Goal: Information Seeking & Learning: Learn about a topic

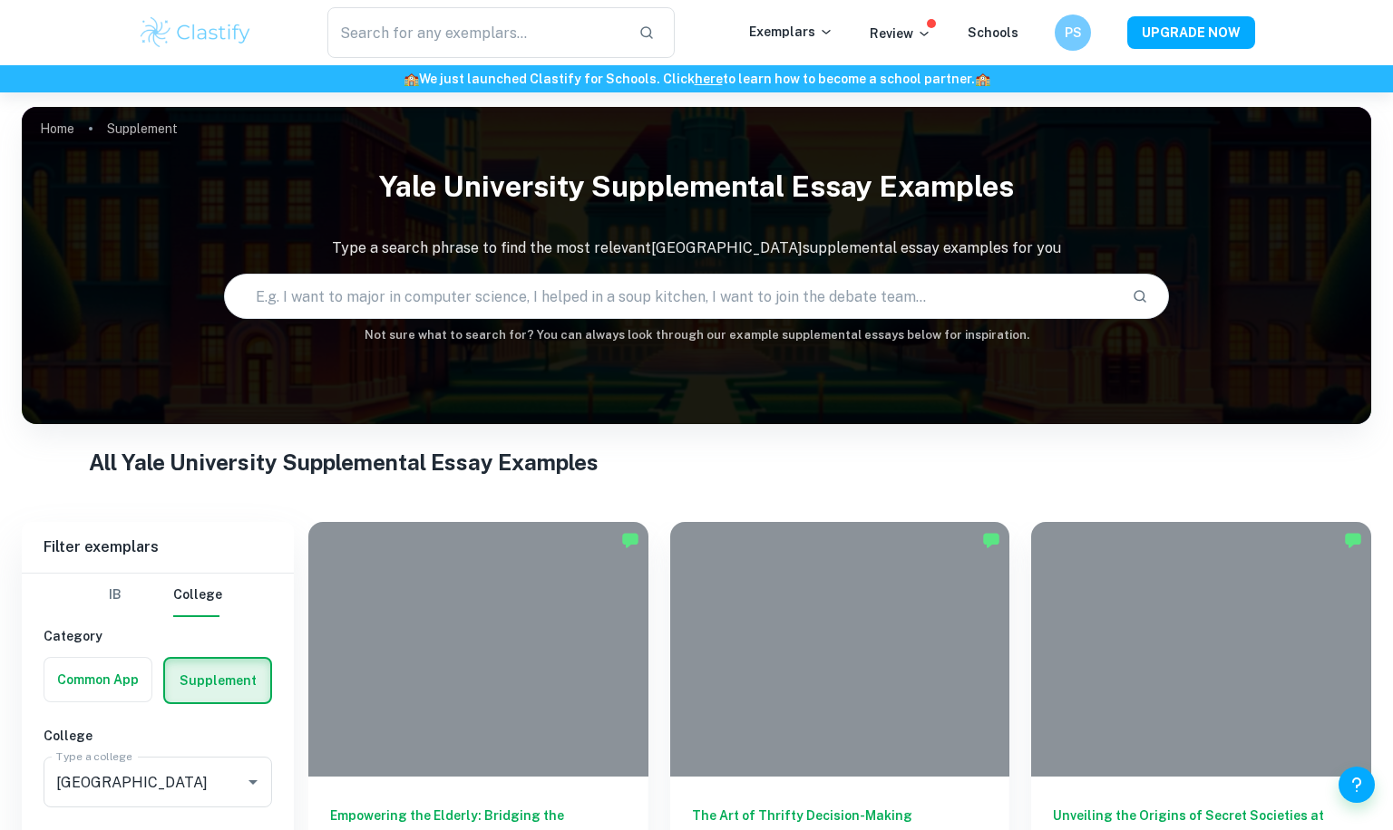
scroll to position [479, 0]
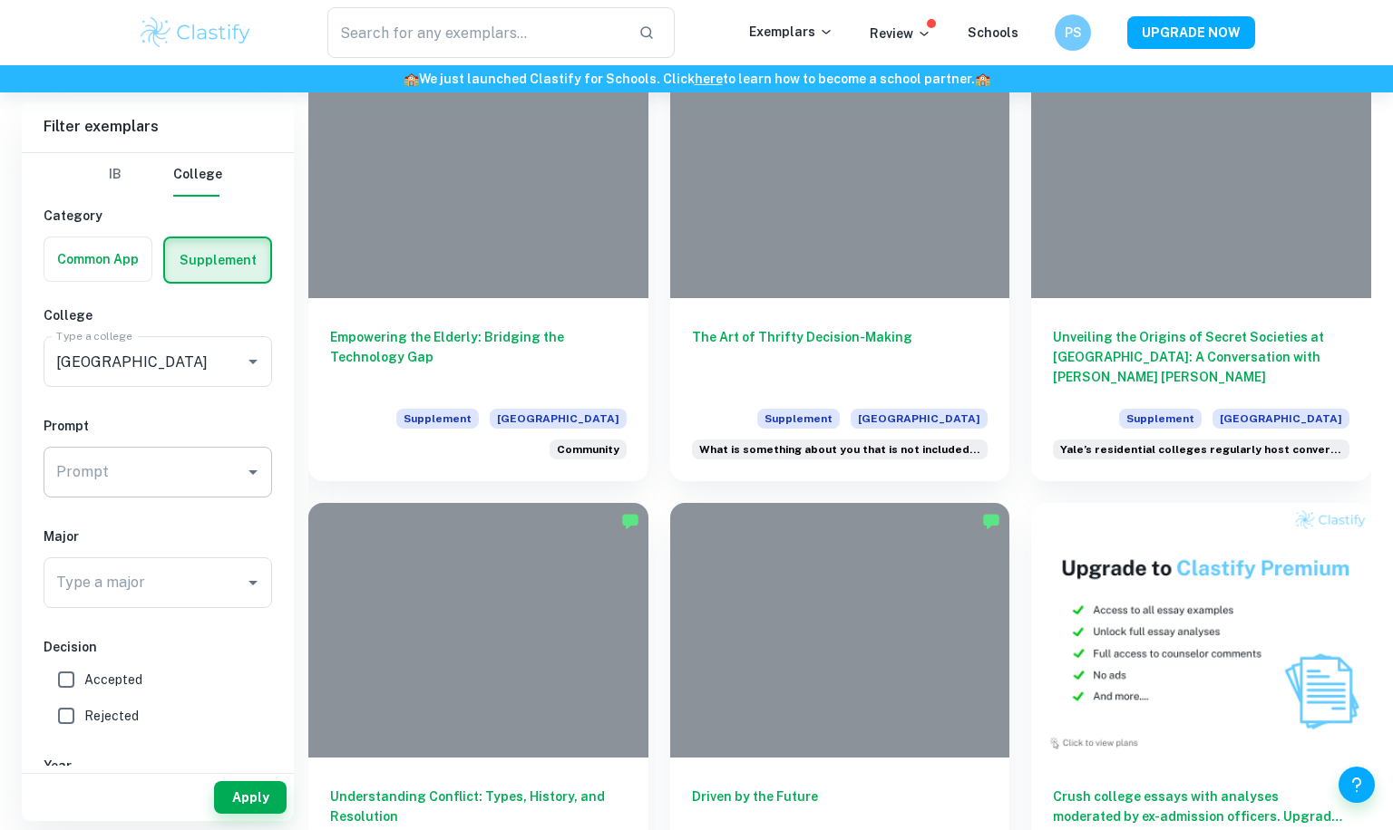
click at [189, 455] on input "Prompt" at bounding box center [144, 472] width 185 height 34
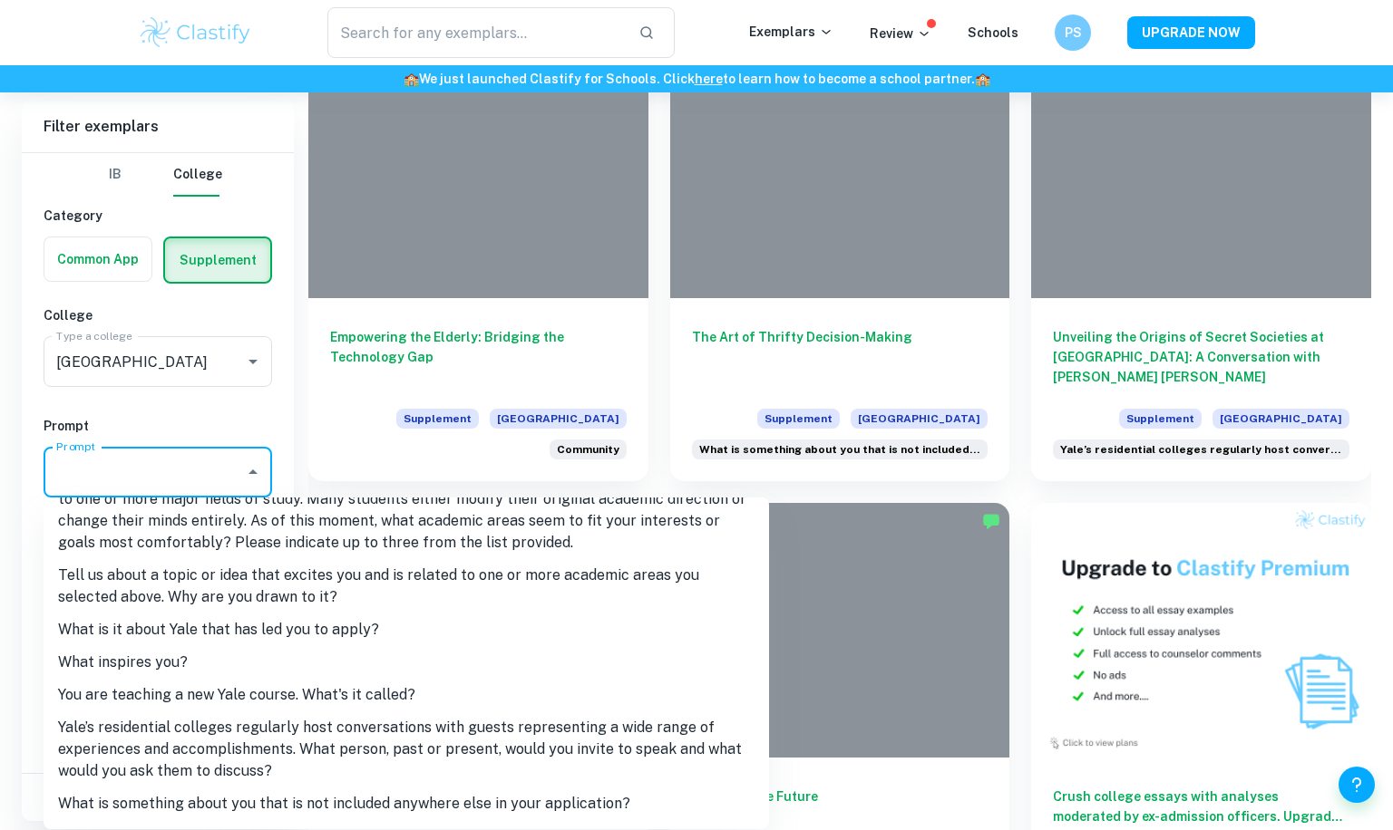
scroll to position [46, 0]
click at [190, 657] on li "What inspires you?" at bounding box center [406, 660] width 725 height 33
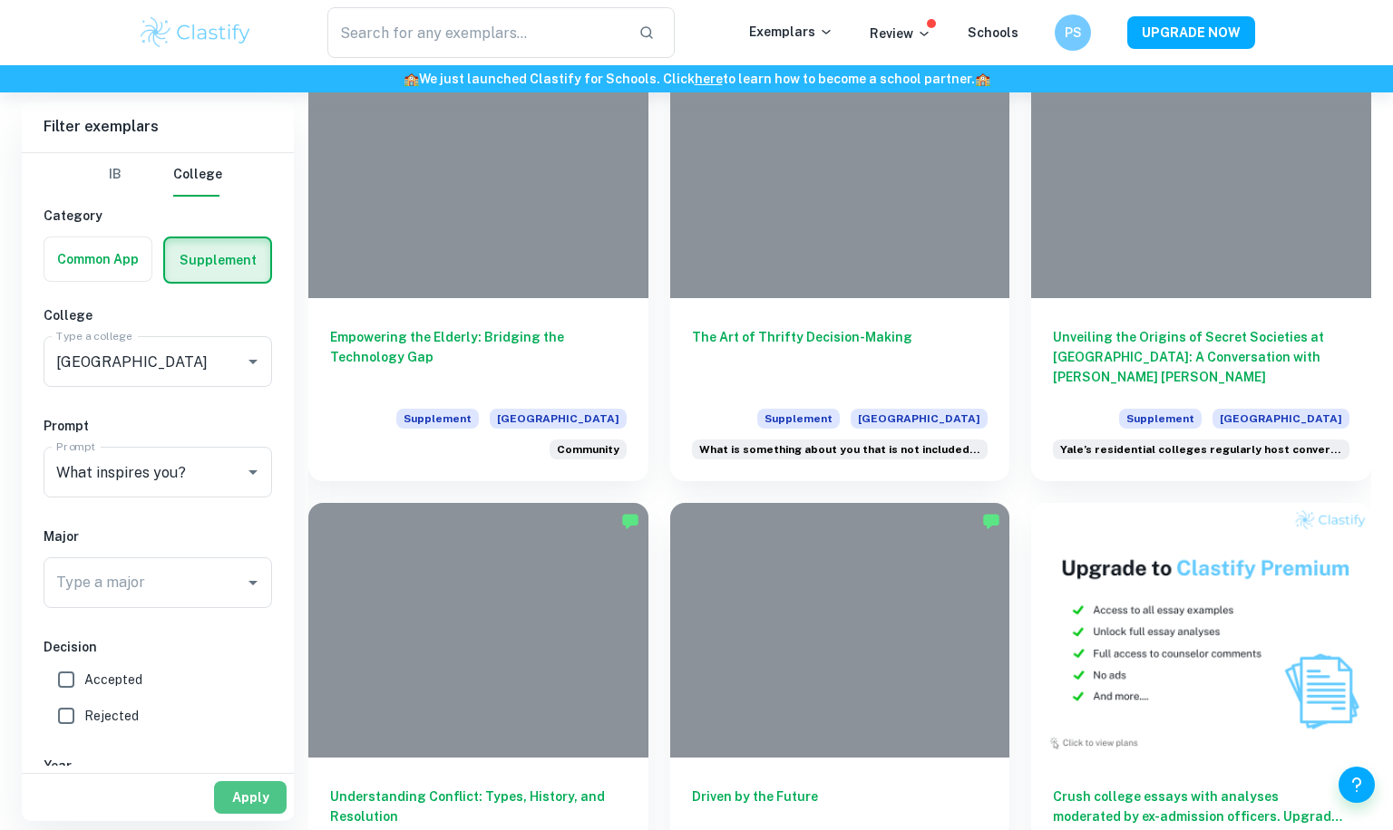
click at [247, 792] on button "Apply" at bounding box center [250, 797] width 73 height 33
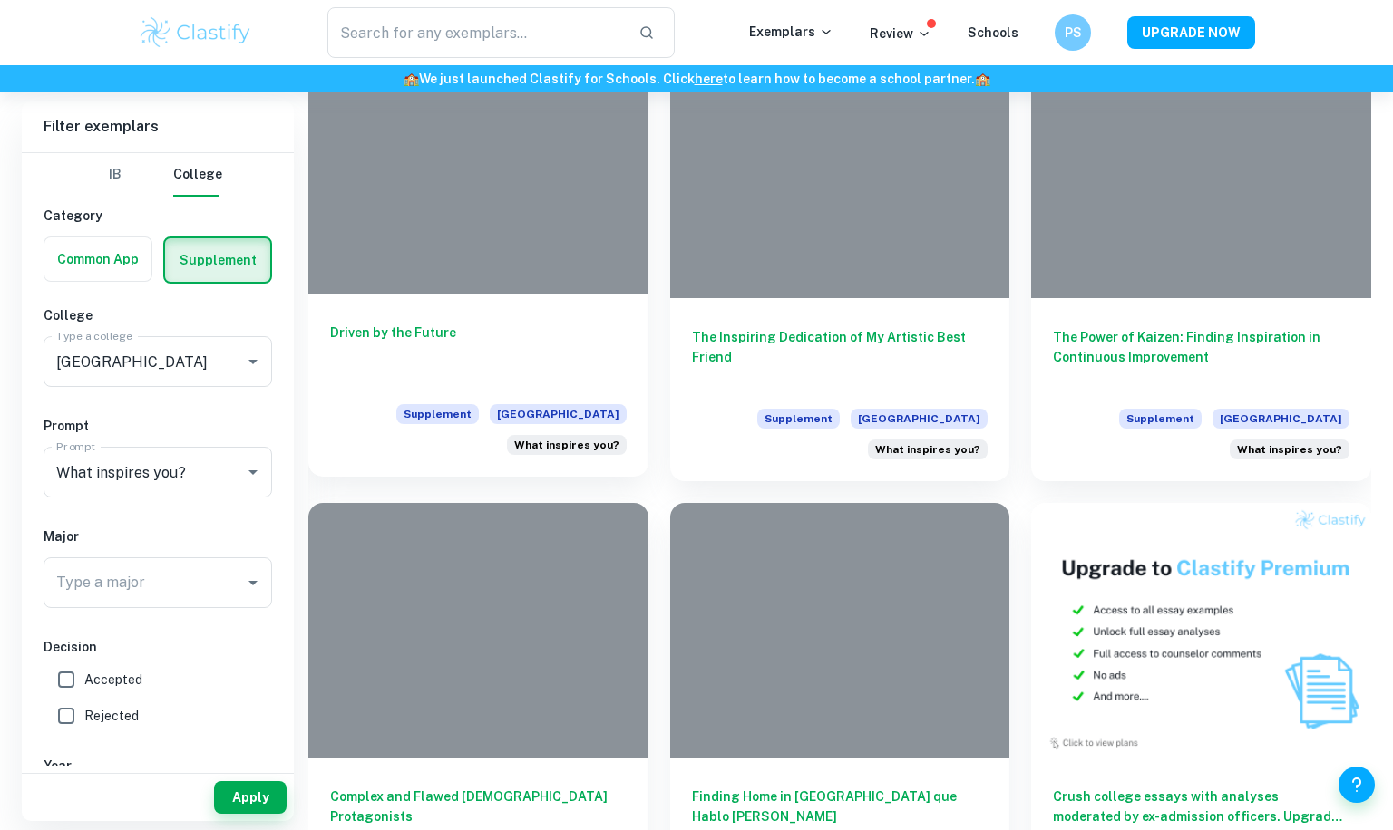
click at [404, 334] on h6 "Driven by the Future" at bounding box center [478, 353] width 296 height 60
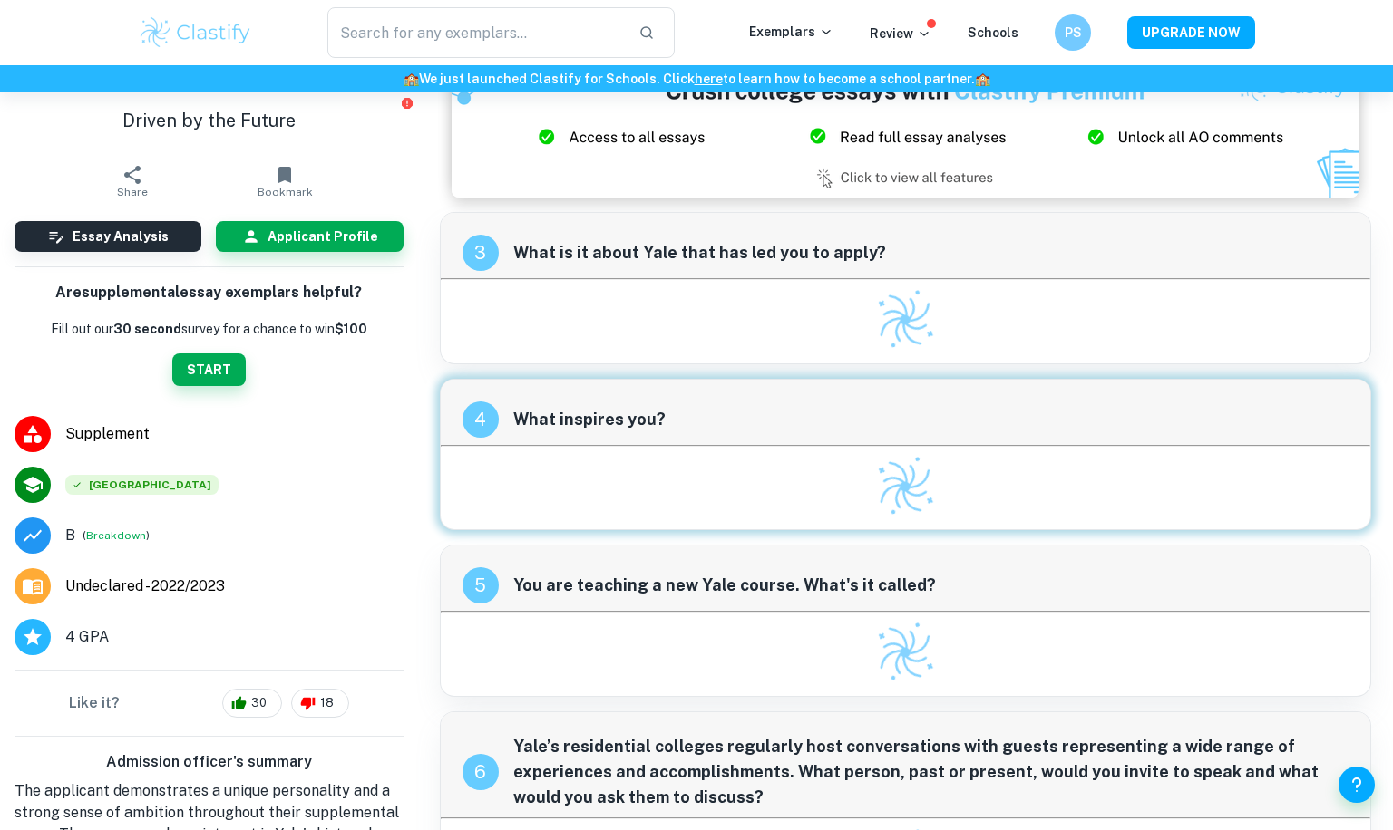
scroll to position [470, 0]
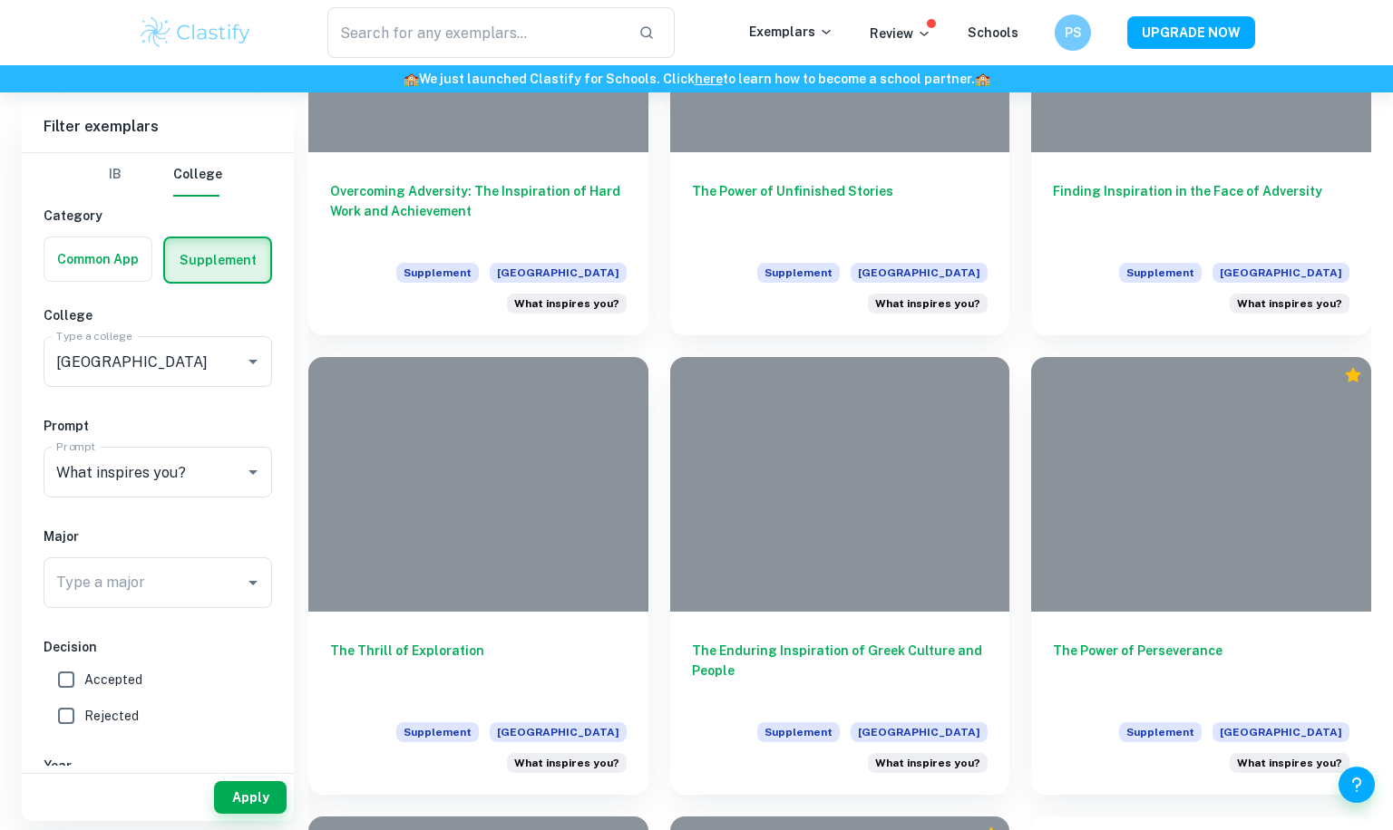
scroll to position [2464, 0]
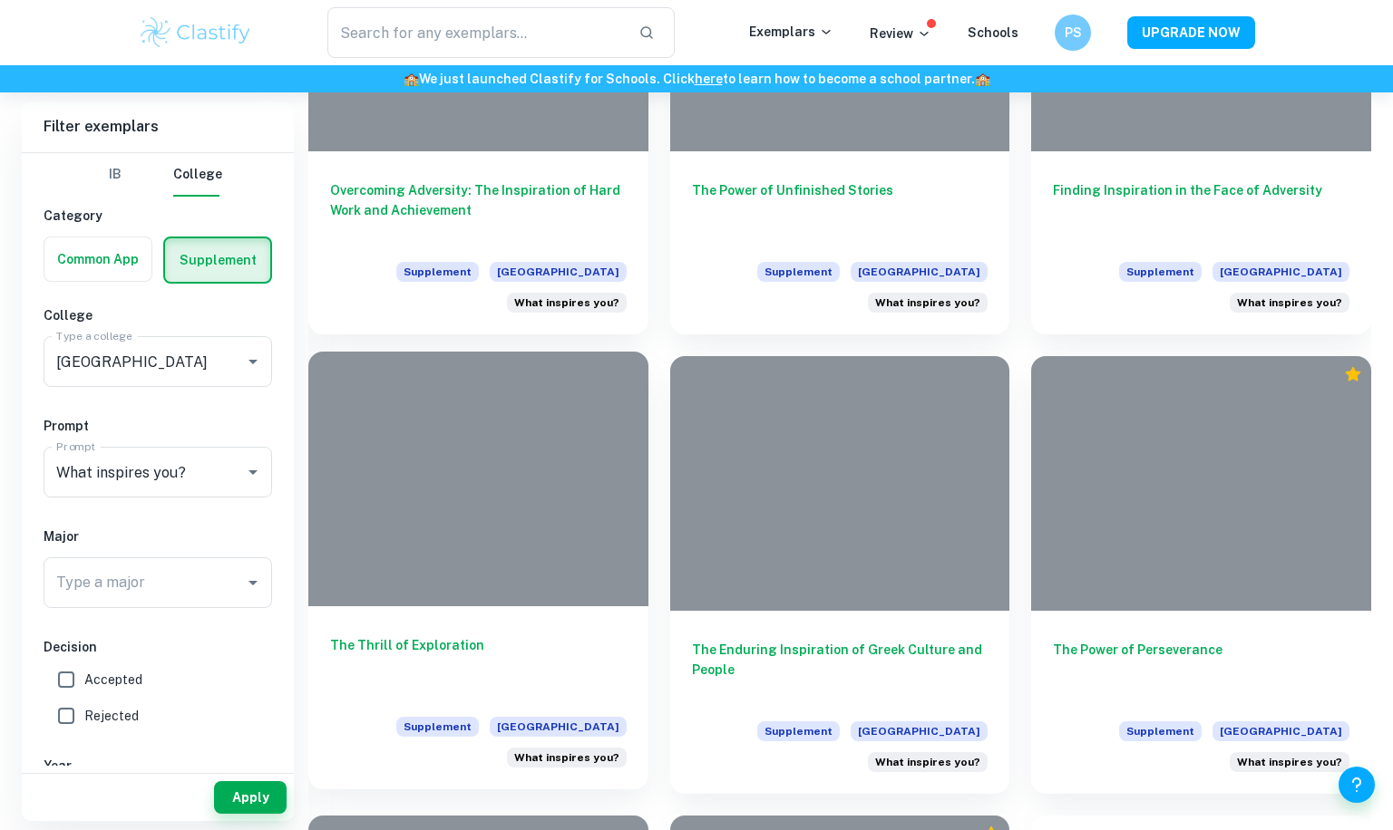
click at [418, 644] on h6 "The Thrill of Exploration" at bounding box center [478, 666] width 296 height 60
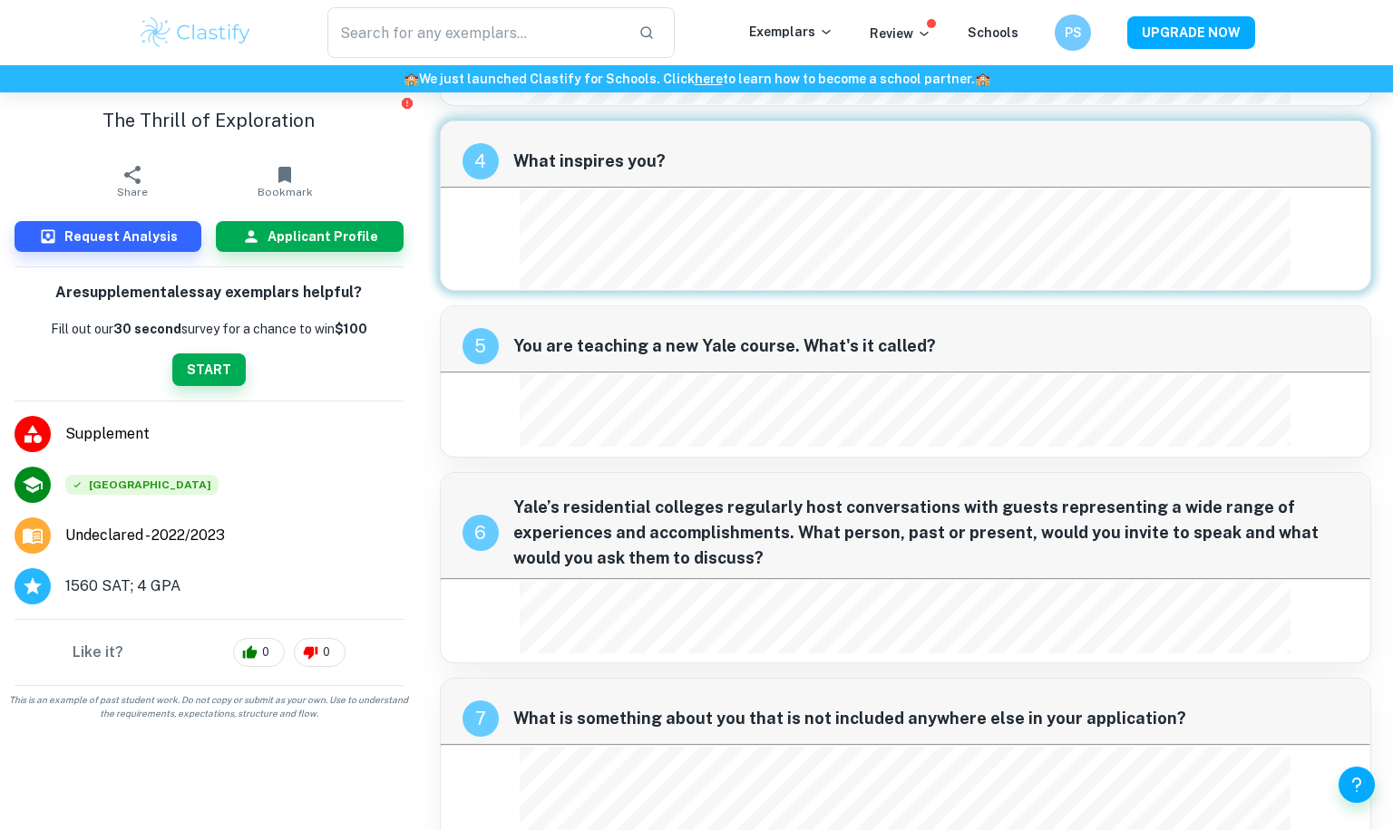
scroll to position [1082, 0]
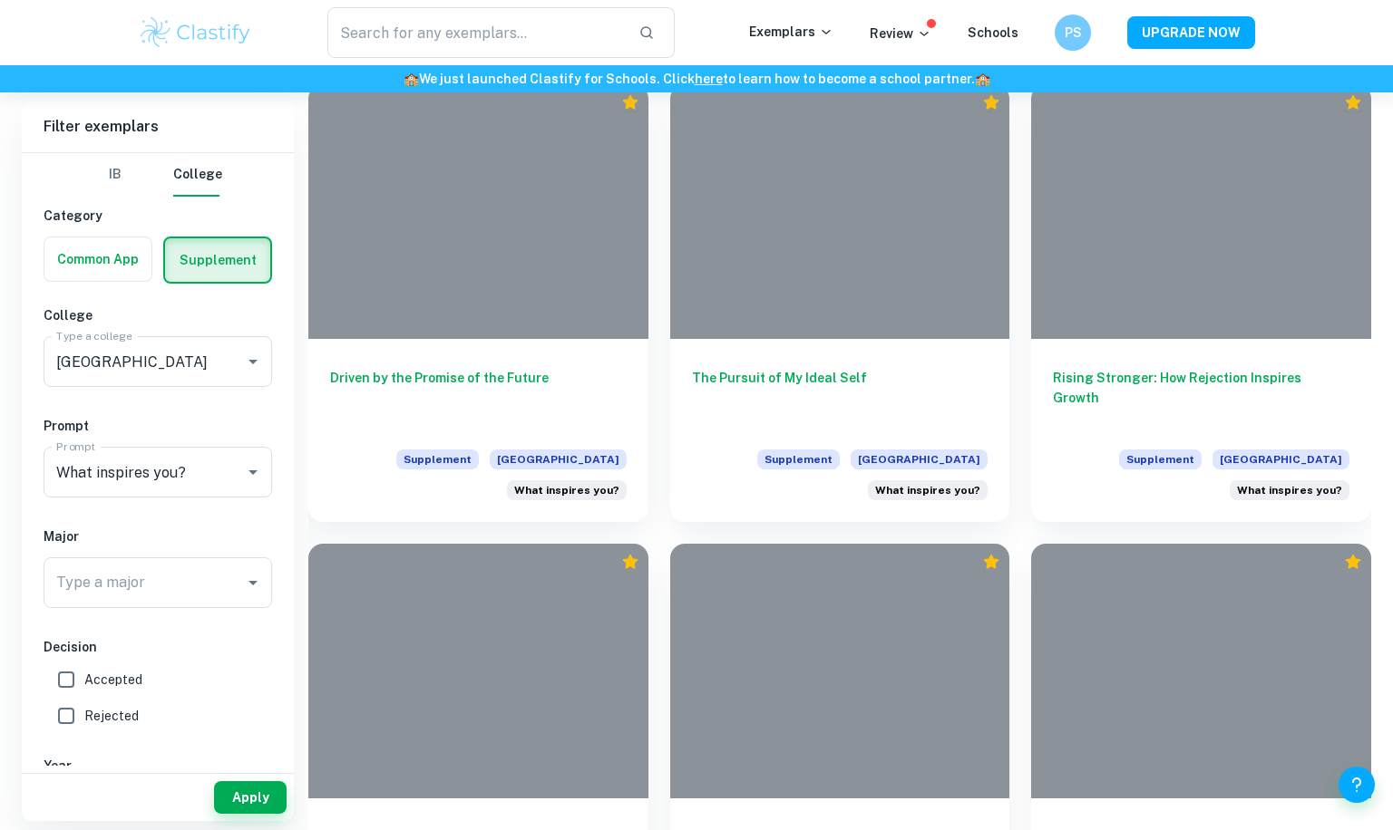
scroll to position [5186, 0]
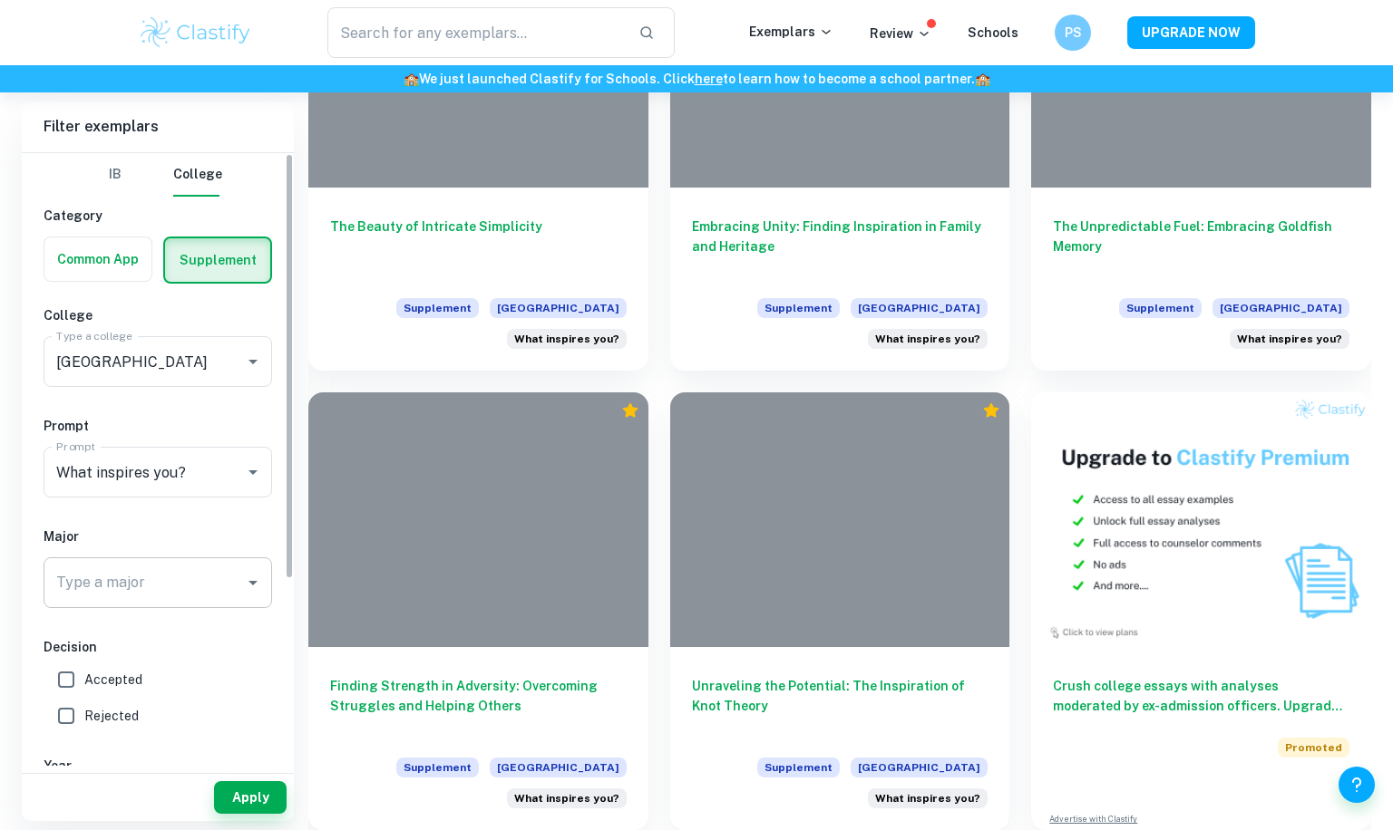
click at [96, 575] on div "Type a major Type a major" at bounding box center [158, 583] width 228 height 51
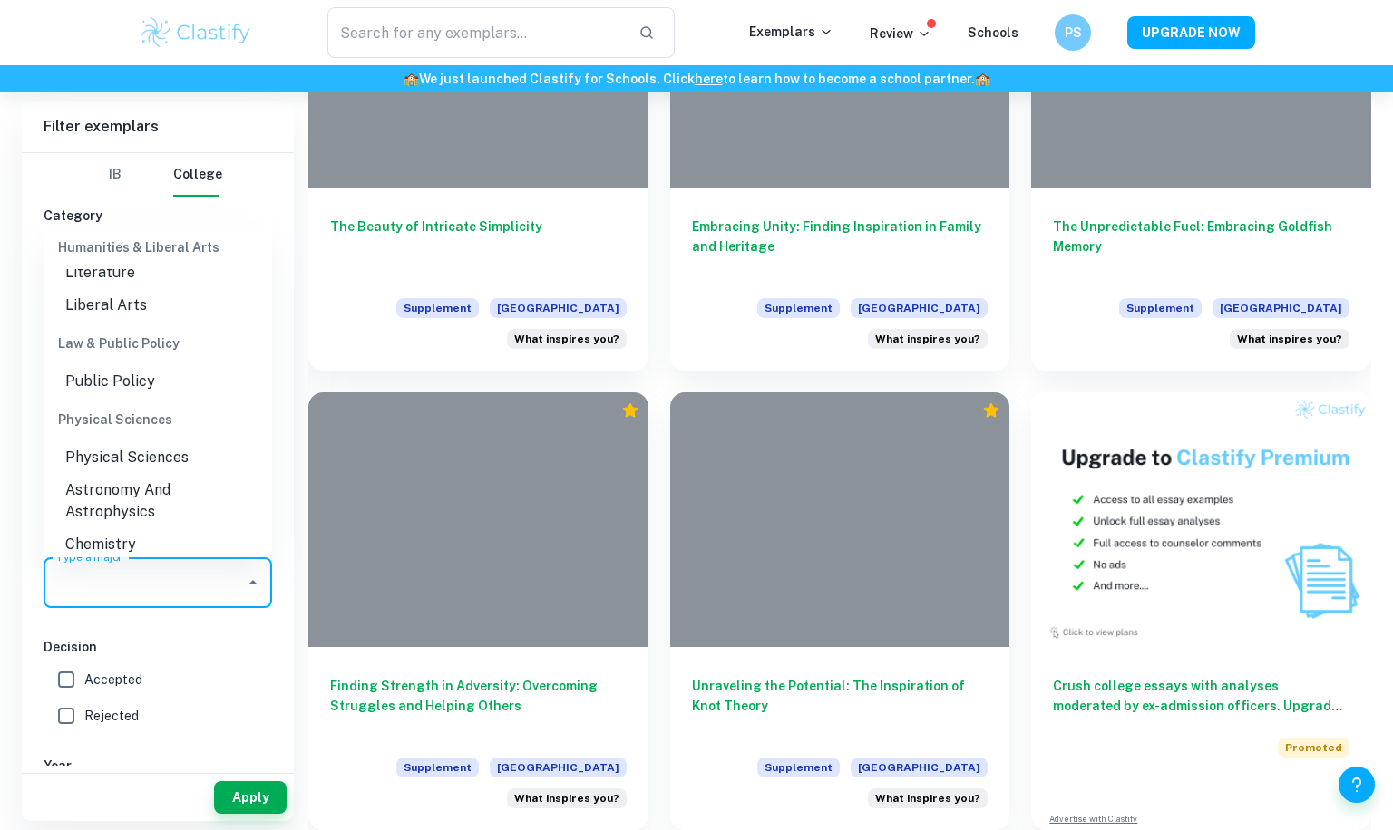
scroll to position [1639, 0]
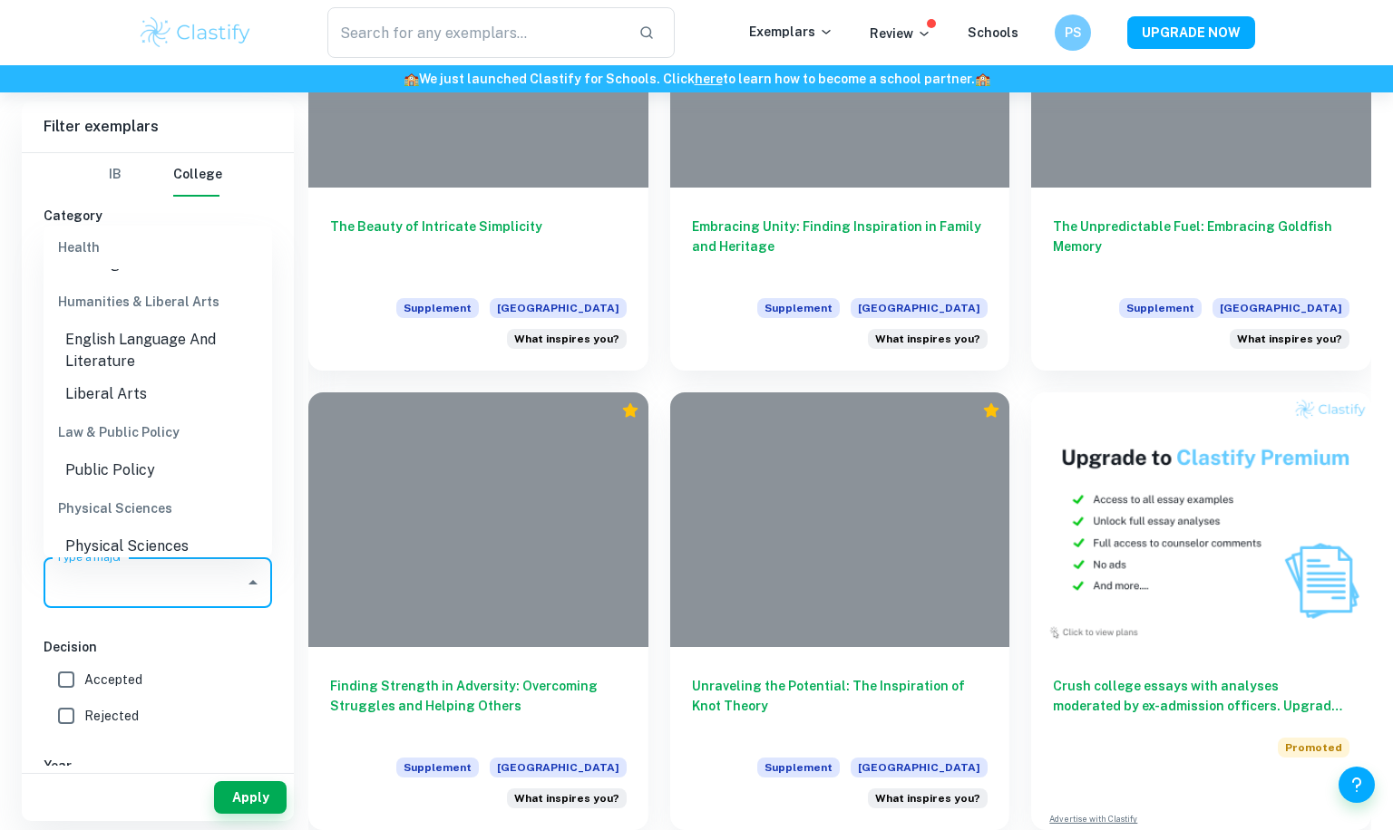
click at [116, 356] on li "English Language And Literature" at bounding box center [158, 351] width 228 height 54
type input "English Language And Literature"
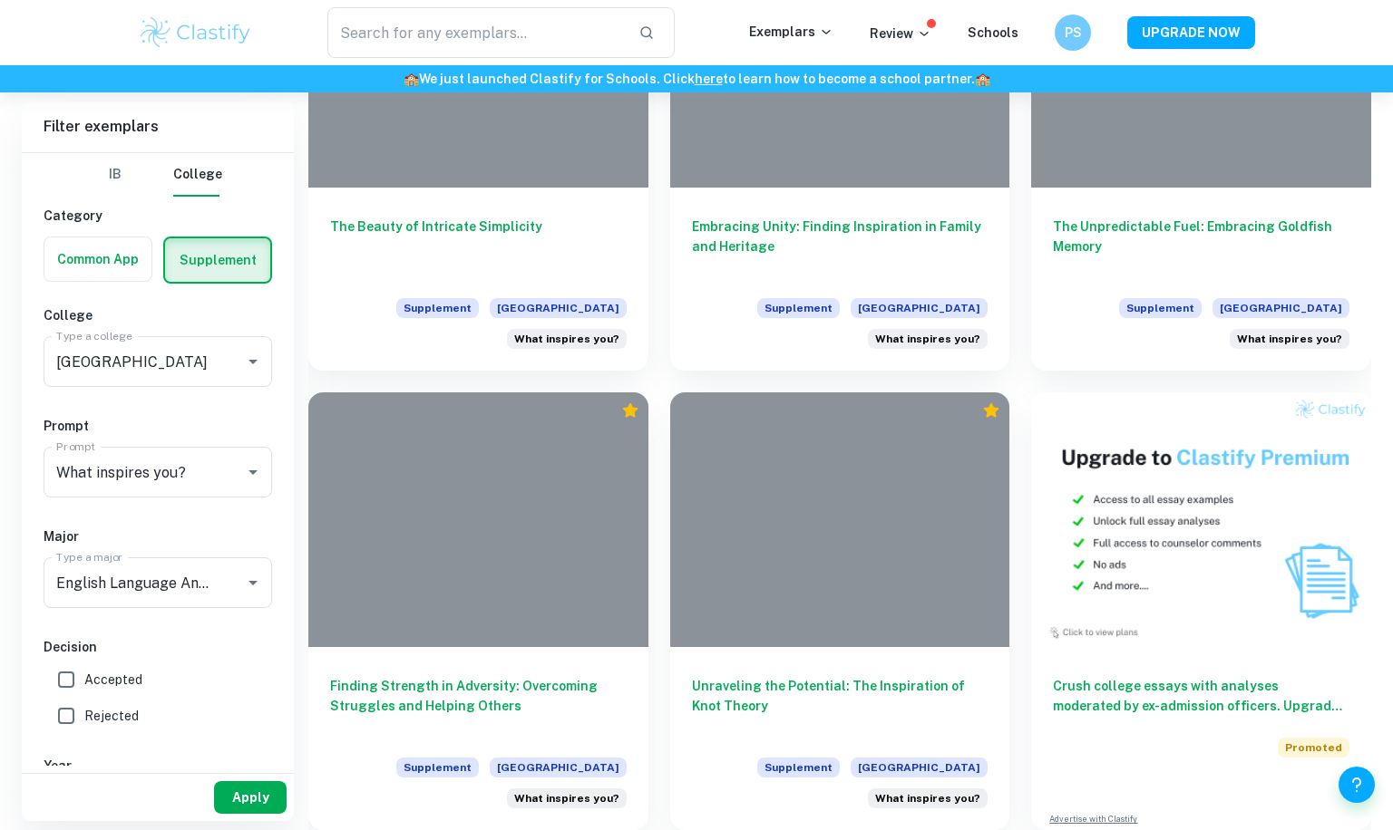
click at [246, 796] on button "Apply" at bounding box center [250, 797] width 73 height 33
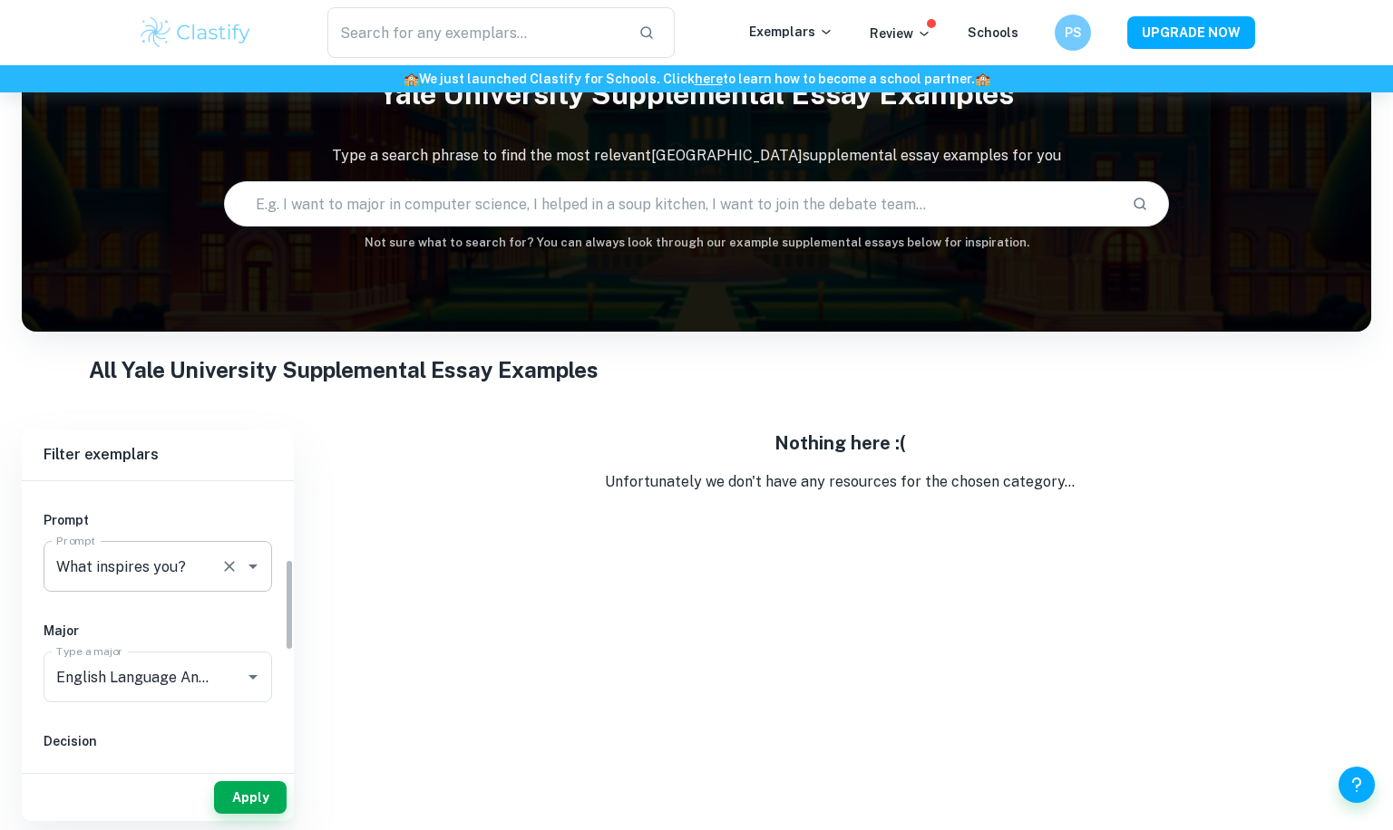
scroll to position [243, 0]
click at [227, 667] on icon "Clear" at bounding box center [229, 668] width 18 height 18
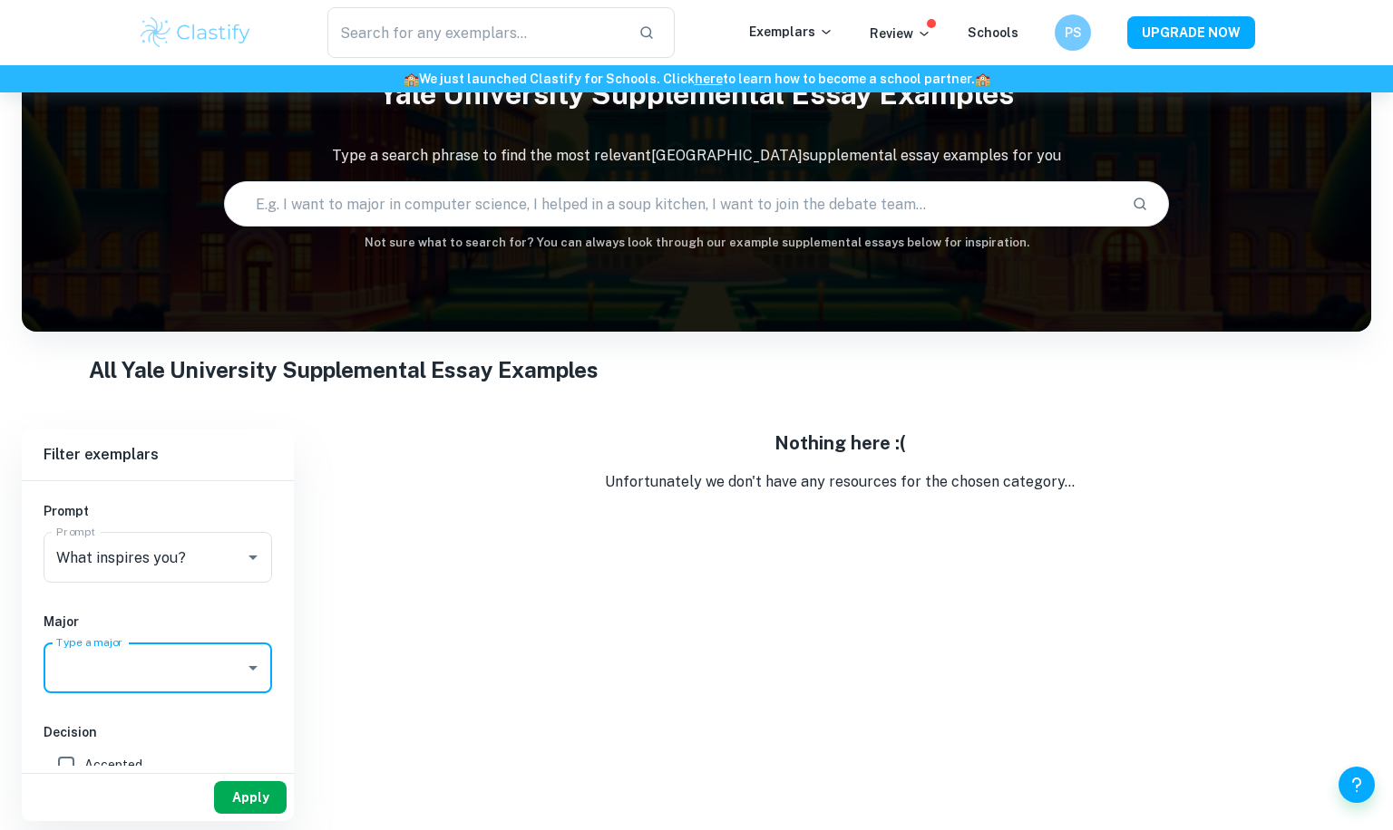
click at [248, 790] on button "Apply" at bounding box center [250, 797] width 73 height 33
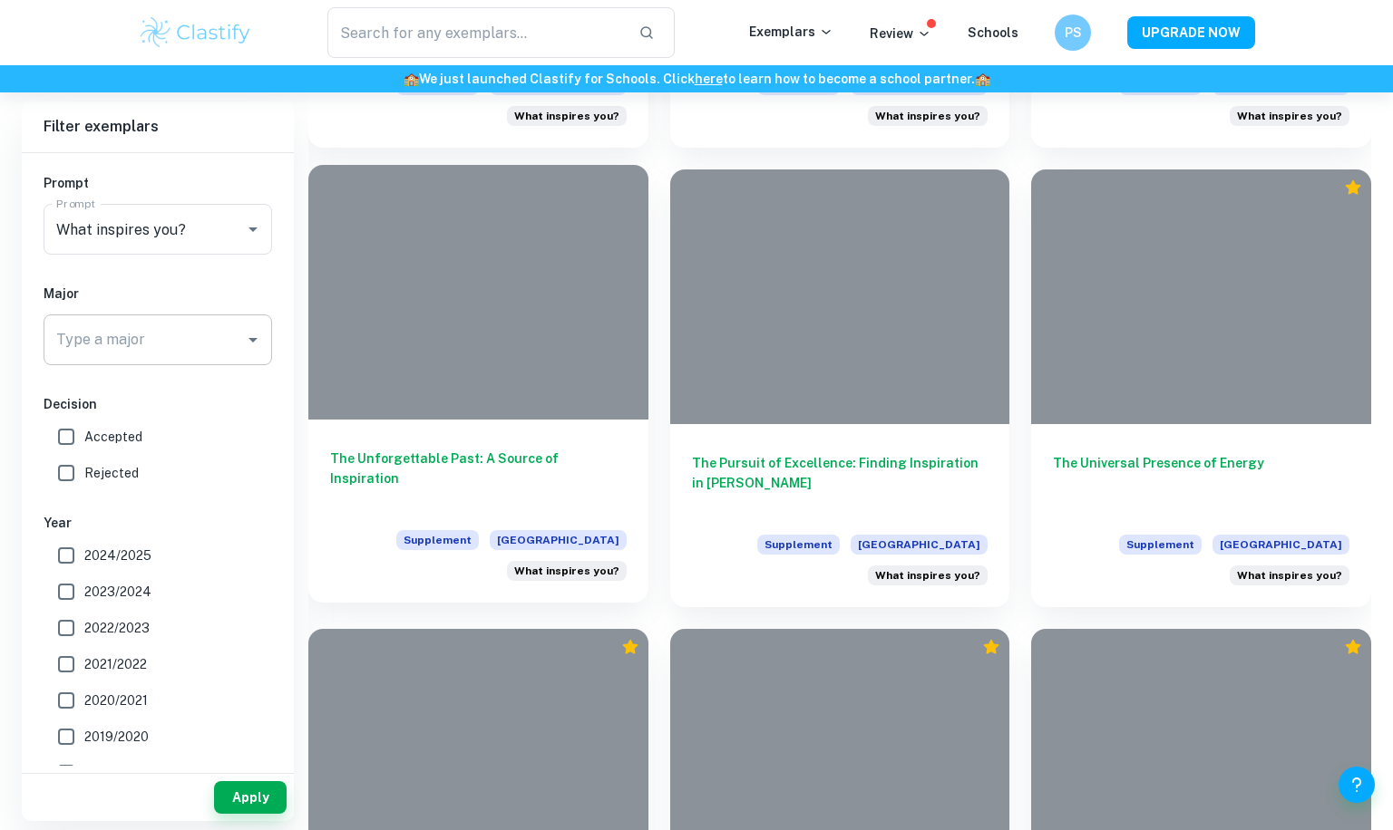
scroll to position [3763, 0]
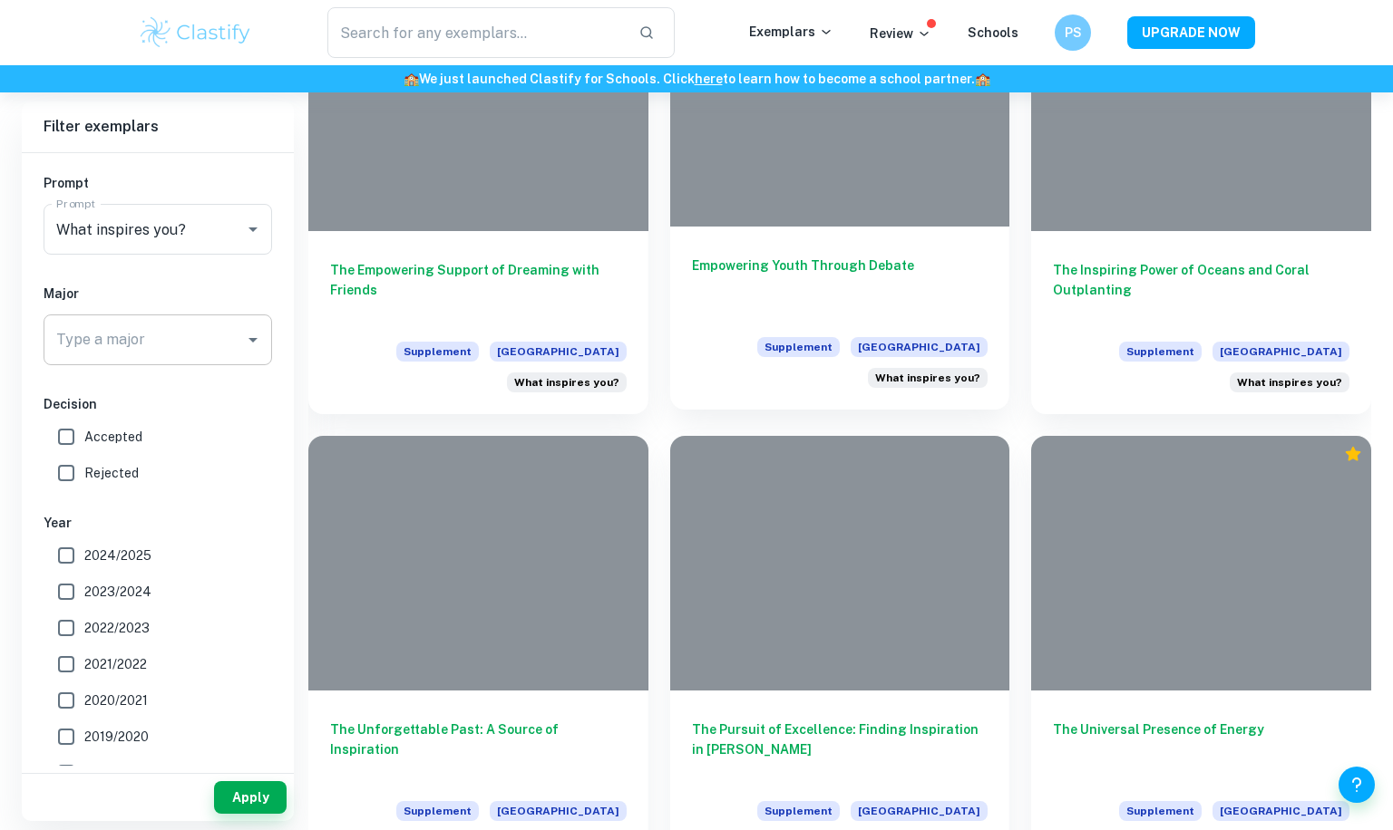
click at [819, 270] on h6 "Empowering Youth Through Debate" at bounding box center [840, 286] width 296 height 60
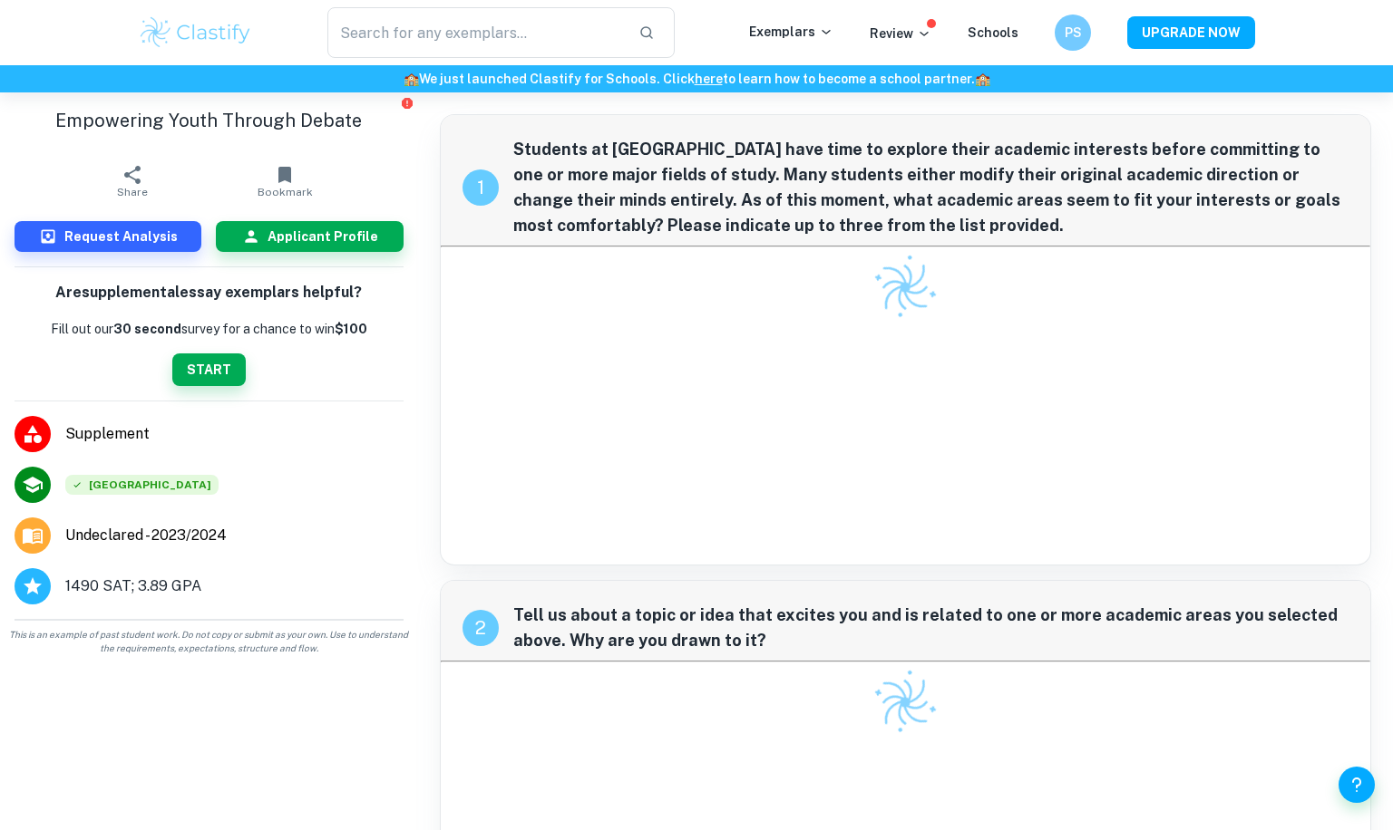
scroll to position [102, 0]
